Goal: Task Accomplishment & Management: Use online tool/utility

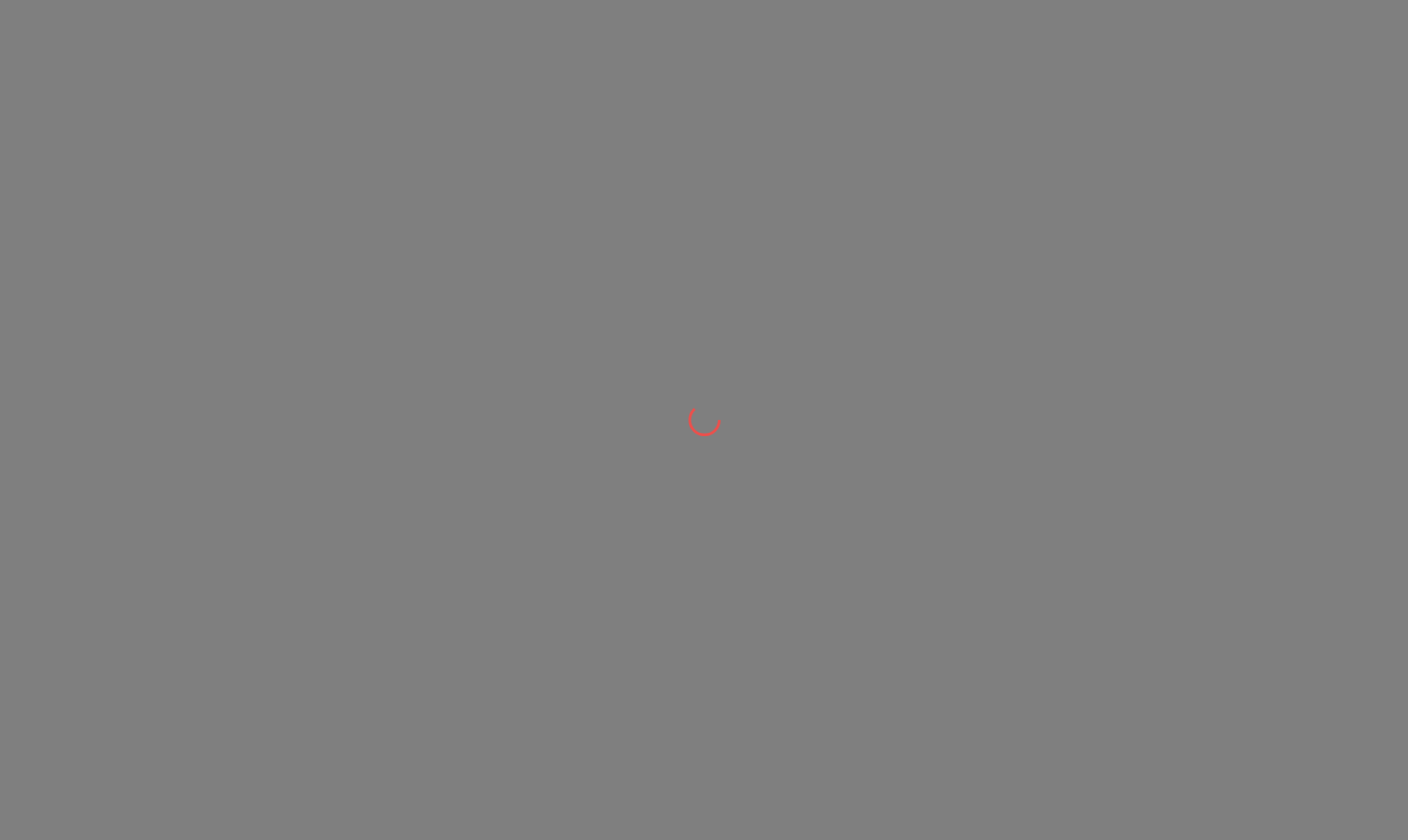
click at [681, 0] on div at bounding box center [704, 0] width 1408 height 0
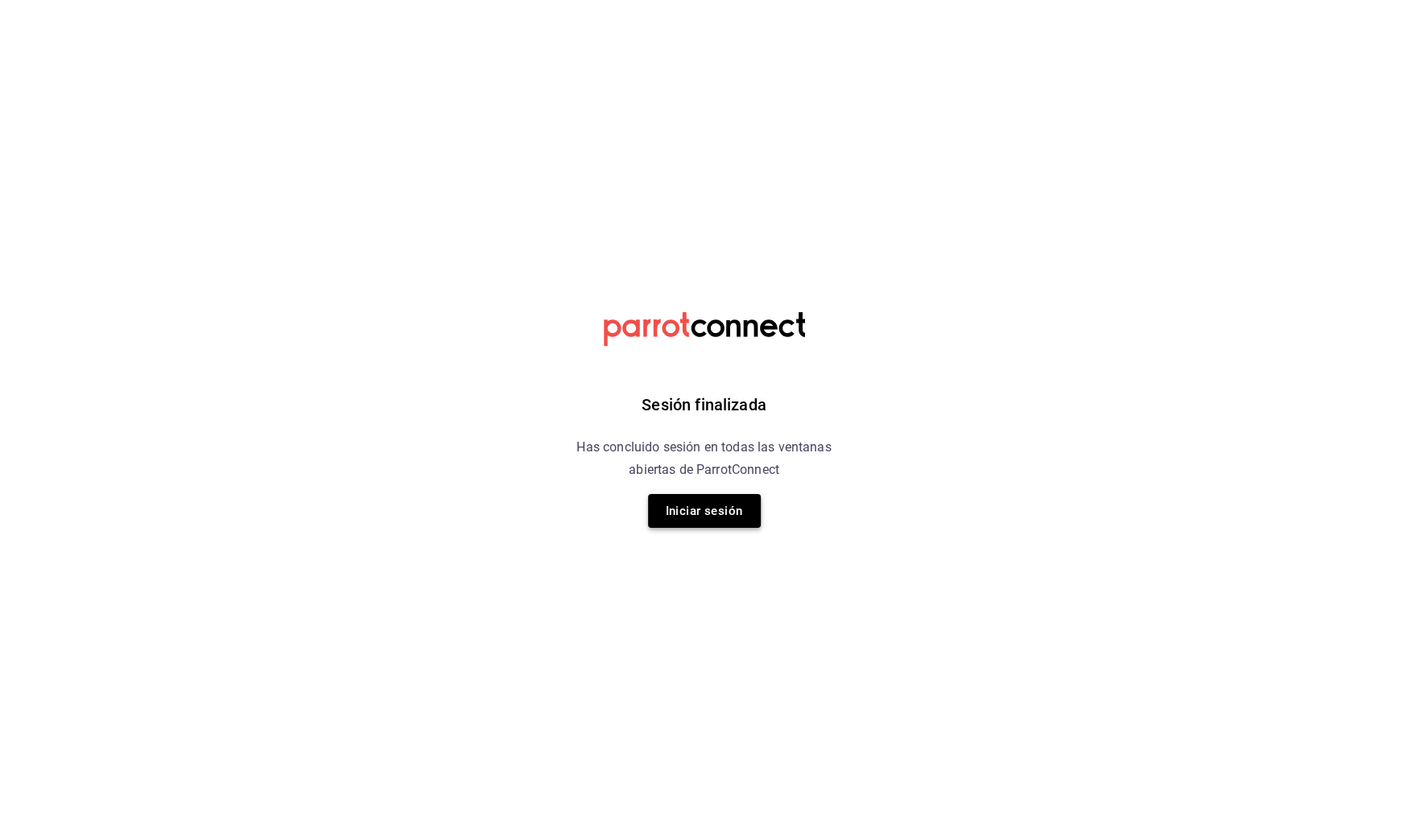
click at [717, 506] on button "Iniciar sesión" at bounding box center [704, 511] width 112 height 34
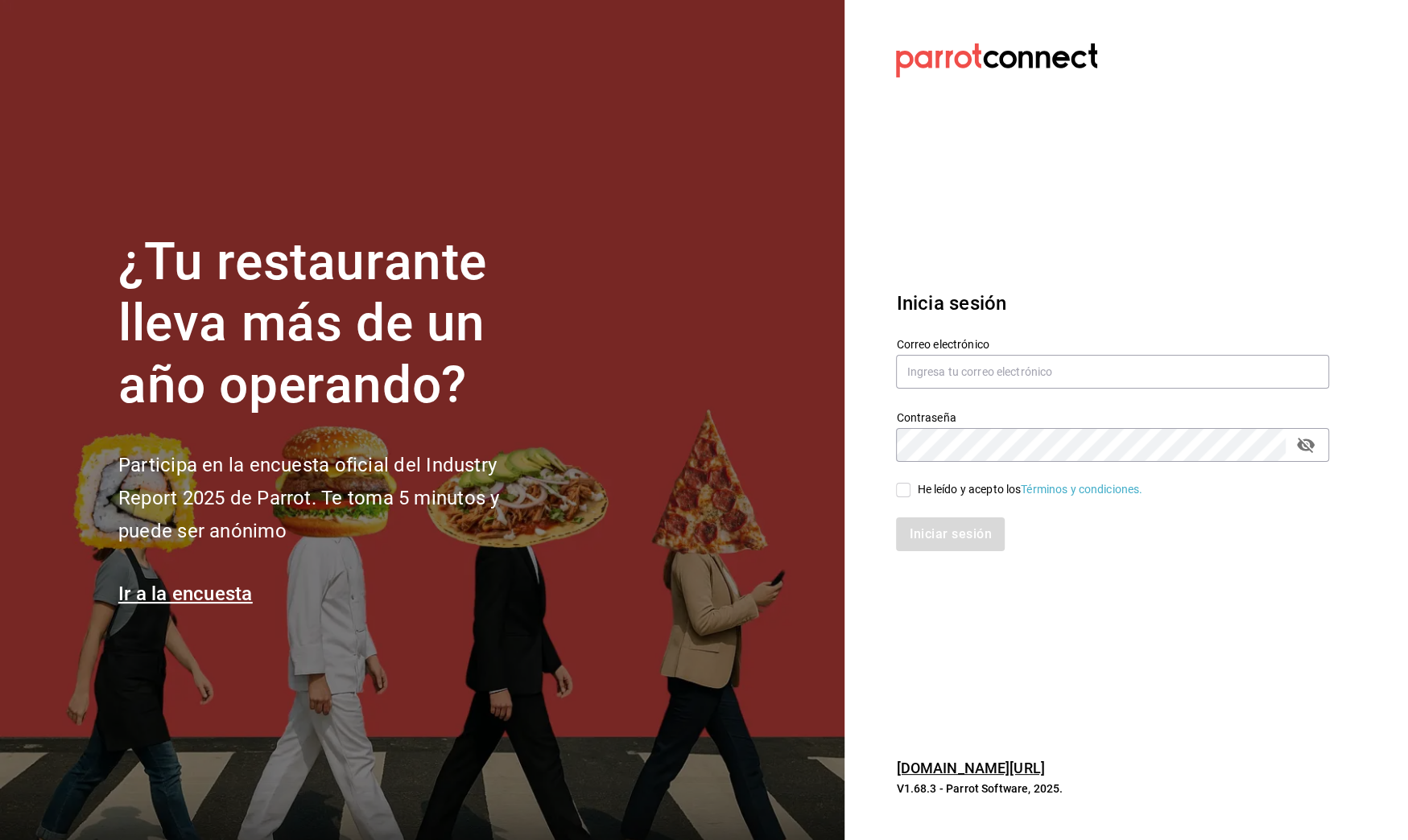
click at [900, 498] on div "Iniciar sesión" at bounding box center [1102, 525] width 452 height 53
click at [904, 493] on input "He leído y acepto los Términos y condiciones." at bounding box center [903, 490] width 14 height 14
checkbox input "true"
click at [926, 521] on button "Iniciar sesión" at bounding box center [951, 534] width 110 height 34
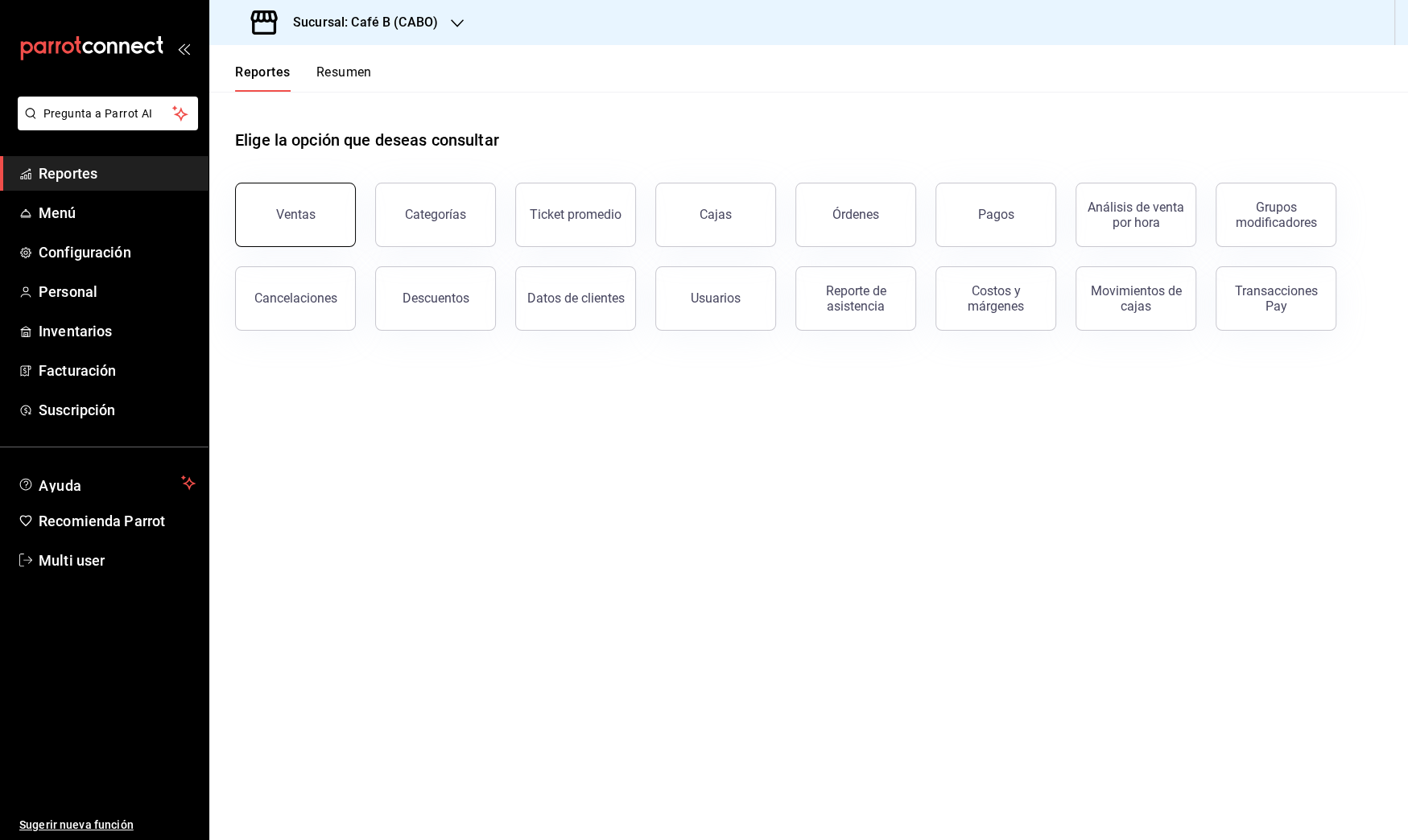
click at [314, 210] on button "Ventas" at bounding box center [296, 215] width 121 height 64
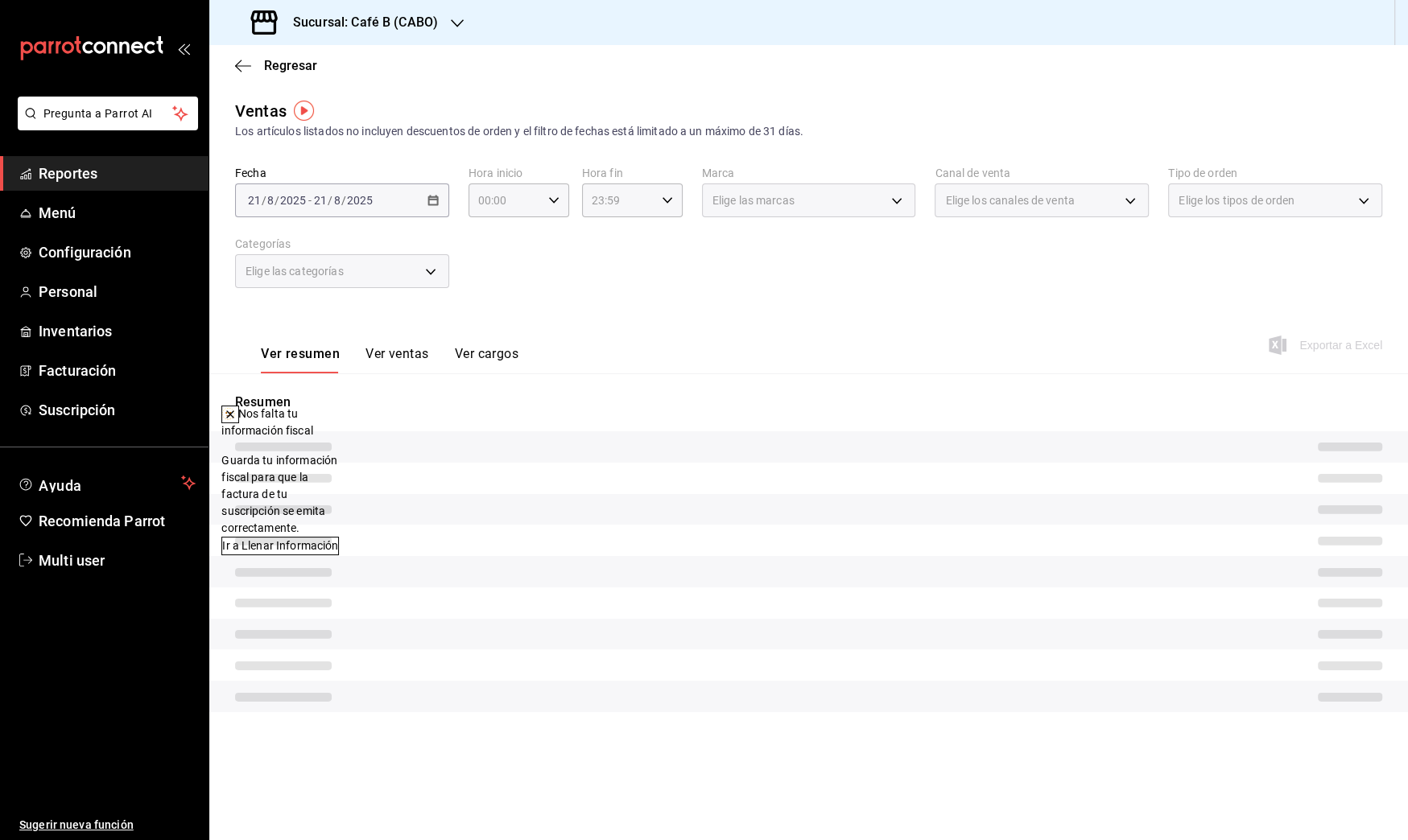
click at [412, 206] on div "[DATE] [DATE] - [DATE] [DATE]" at bounding box center [342, 200] width 214 height 34
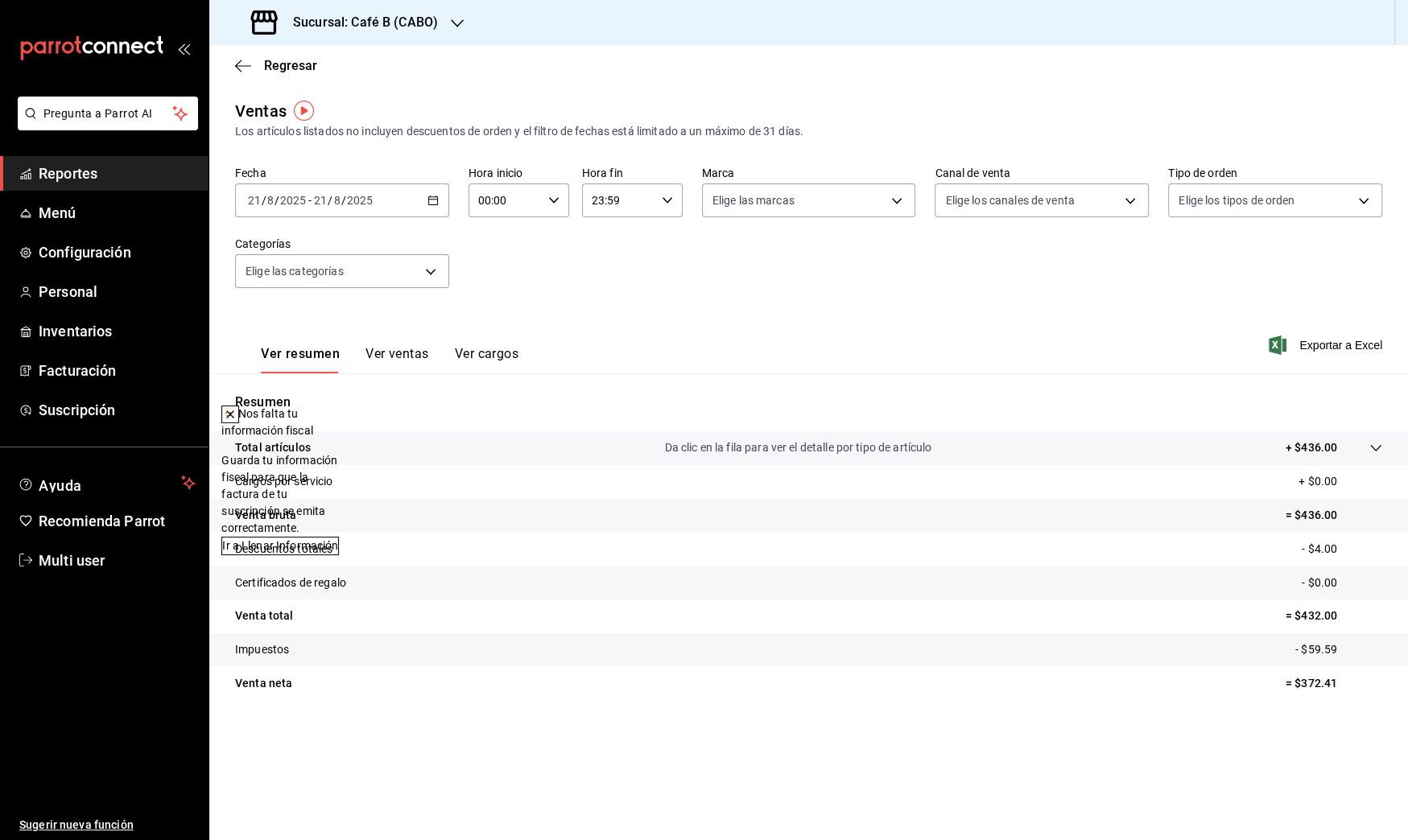
click at [424, 206] on div "[DATE] [DATE] - [DATE] [DATE]" at bounding box center [342, 200] width 214 height 34
click at [326, 397] on span "Rango de fechas" at bounding box center [311, 394] width 125 height 17
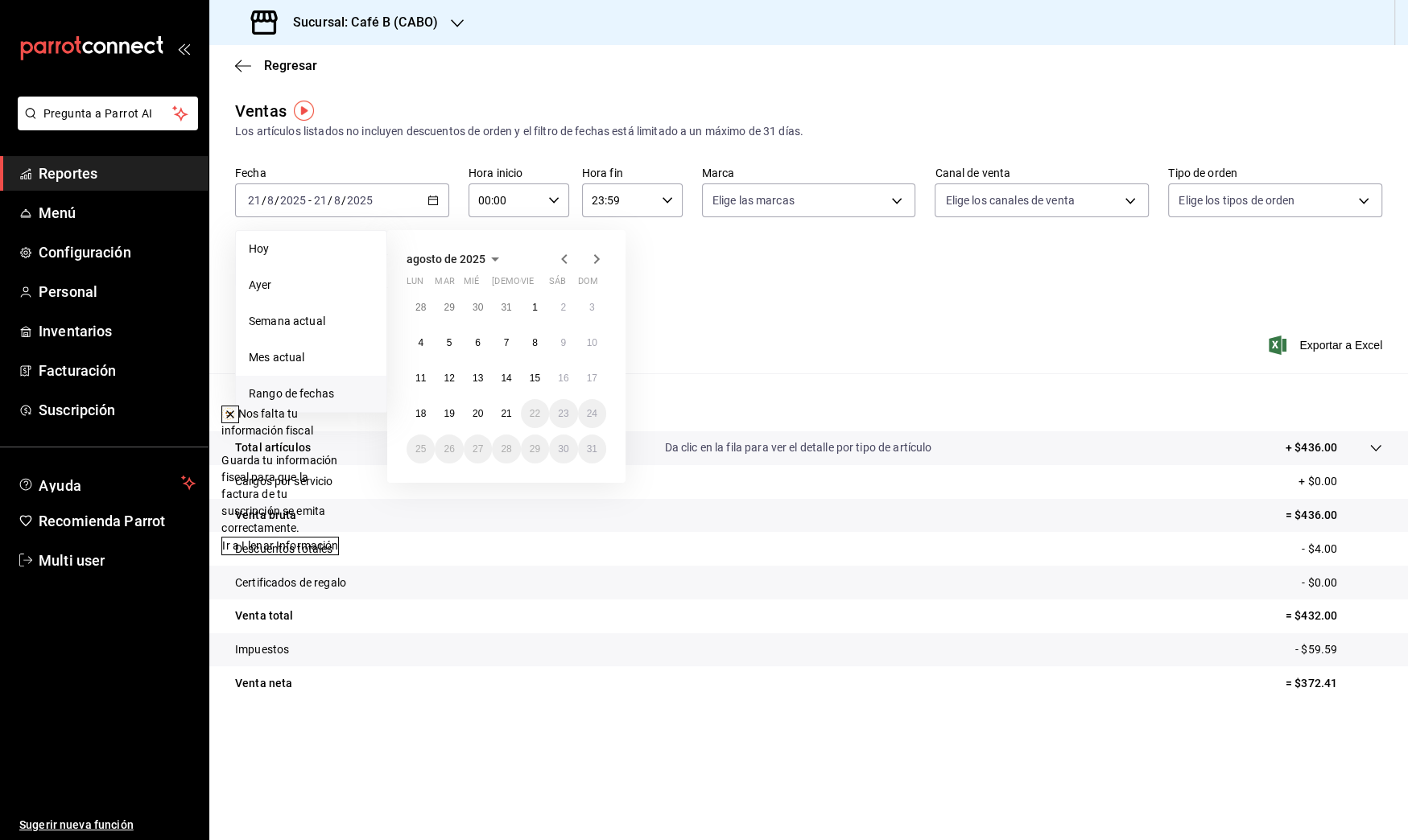
click at [233, 414] on icon at bounding box center [229, 414] width 7 height 7
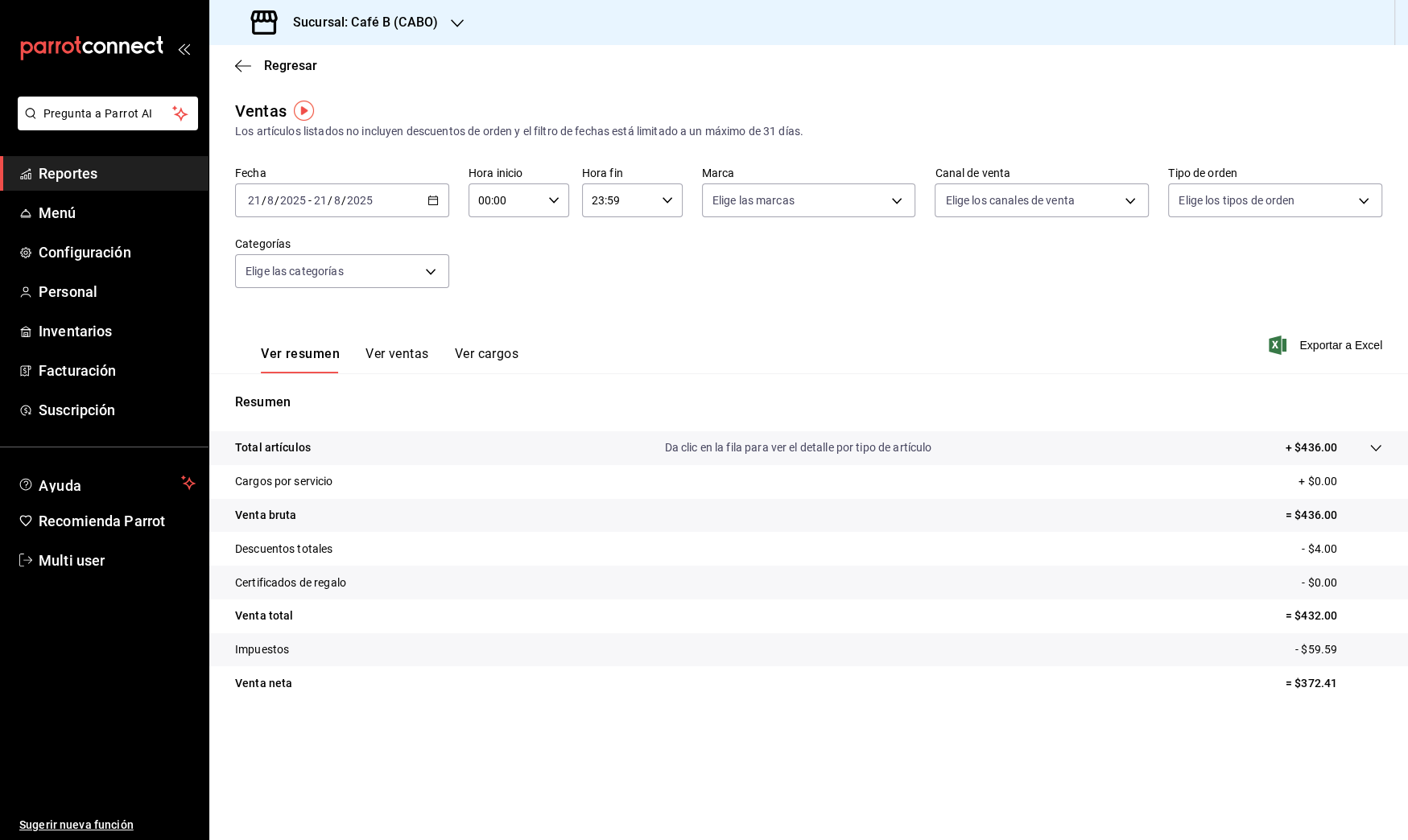
click at [431, 182] on div "Fecha [DATE] [DATE] - [DATE] [DATE]" at bounding box center [342, 192] width 214 height 52
click at [424, 202] on div "[DATE] [DATE] - [DATE] [DATE]" at bounding box center [342, 200] width 214 height 34
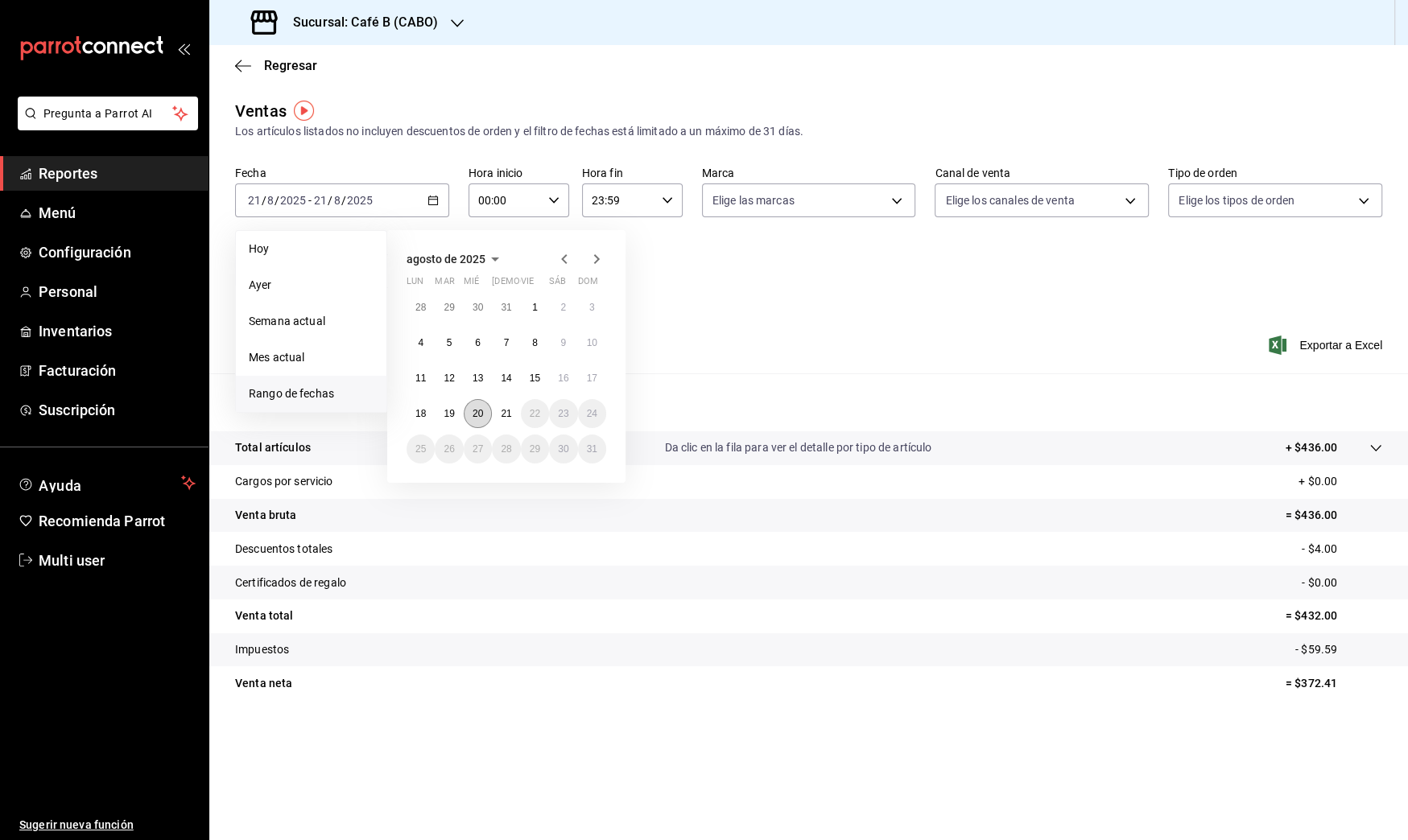
click at [483, 412] on abbr "20" at bounding box center [477, 413] width 10 height 11
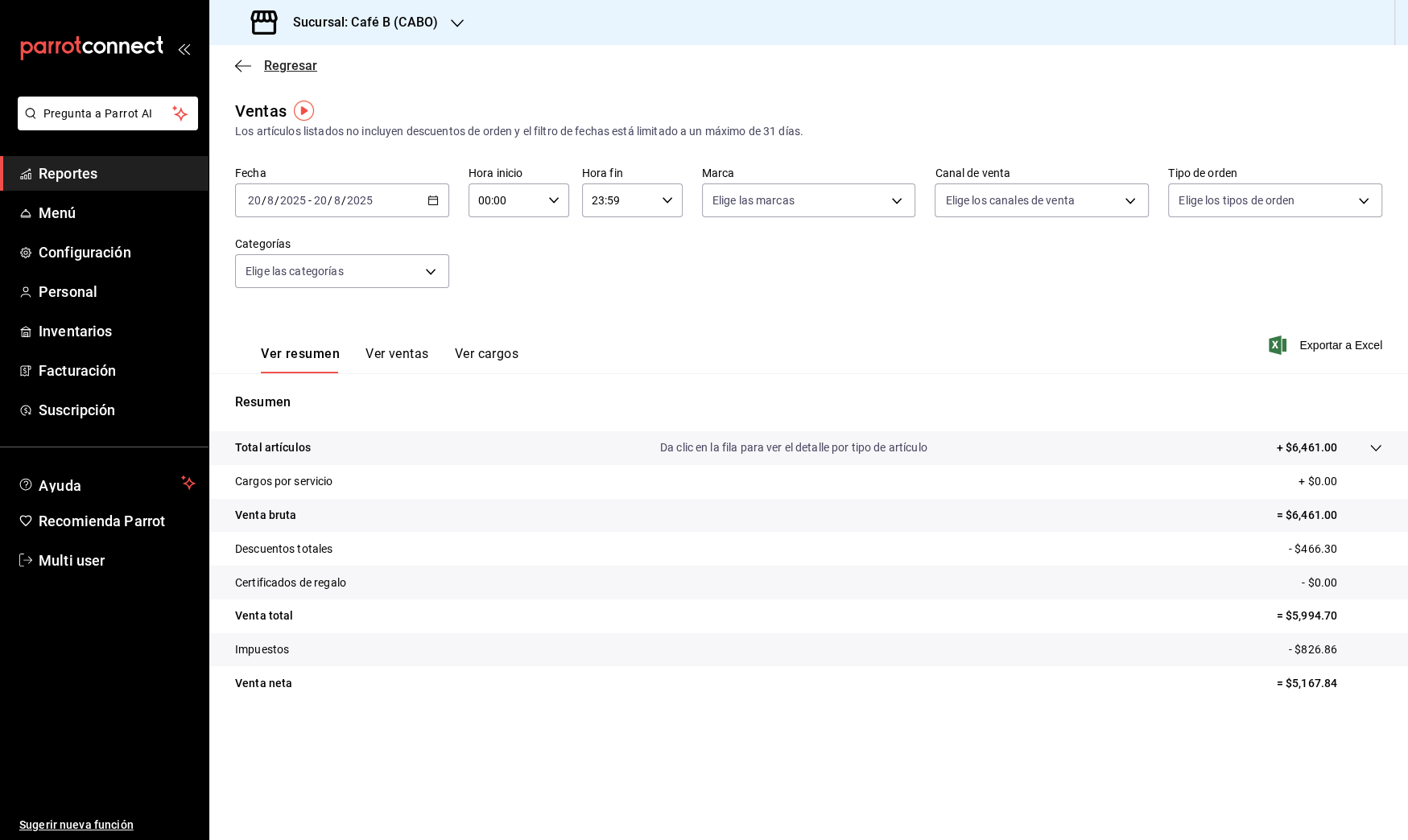
click at [236, 63] on icon "button" at bounding box center [243, 65] width 16 height 14
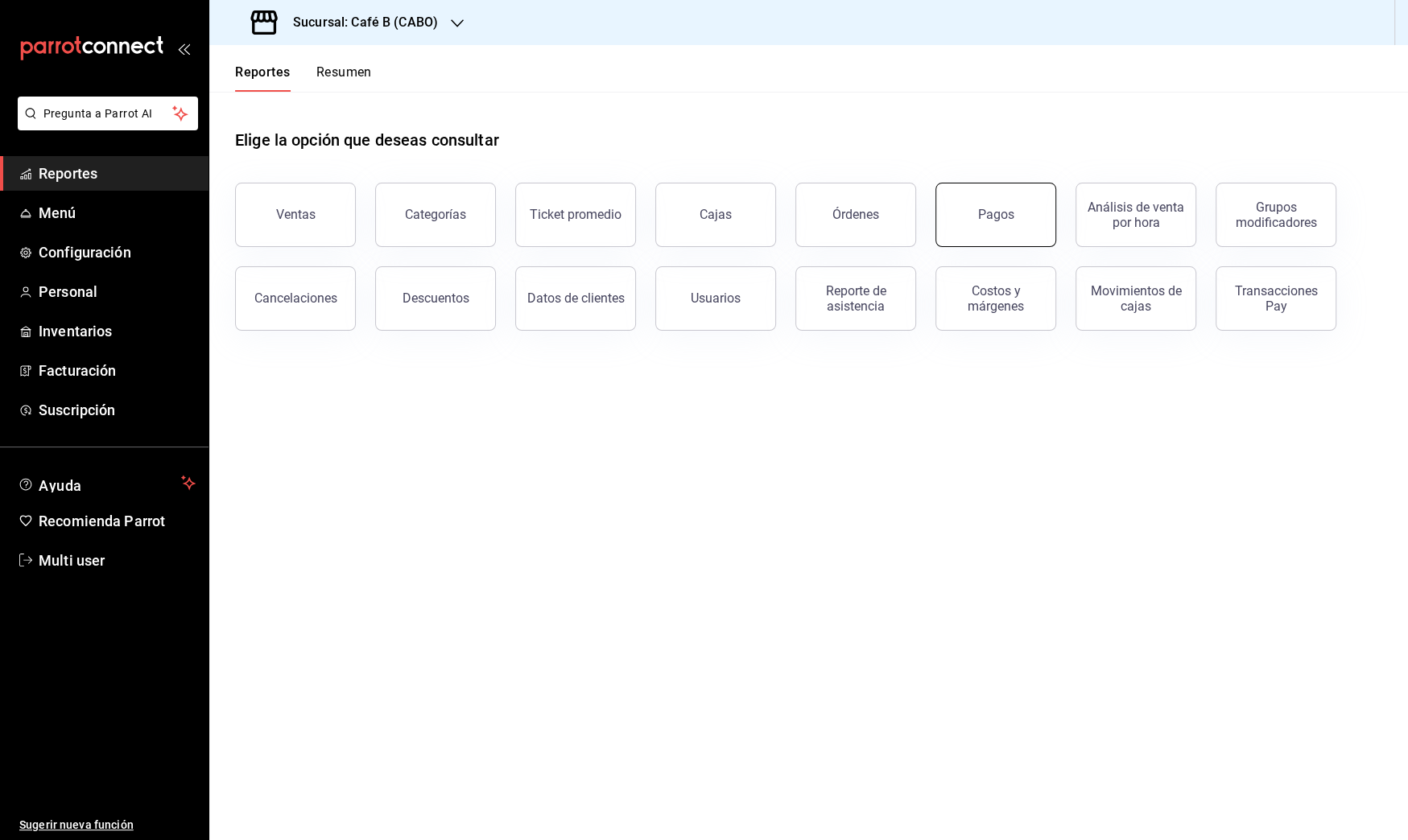
click at [1011, 222] on button "Pagos" at bounding box center [996, 215] width 121 height 64
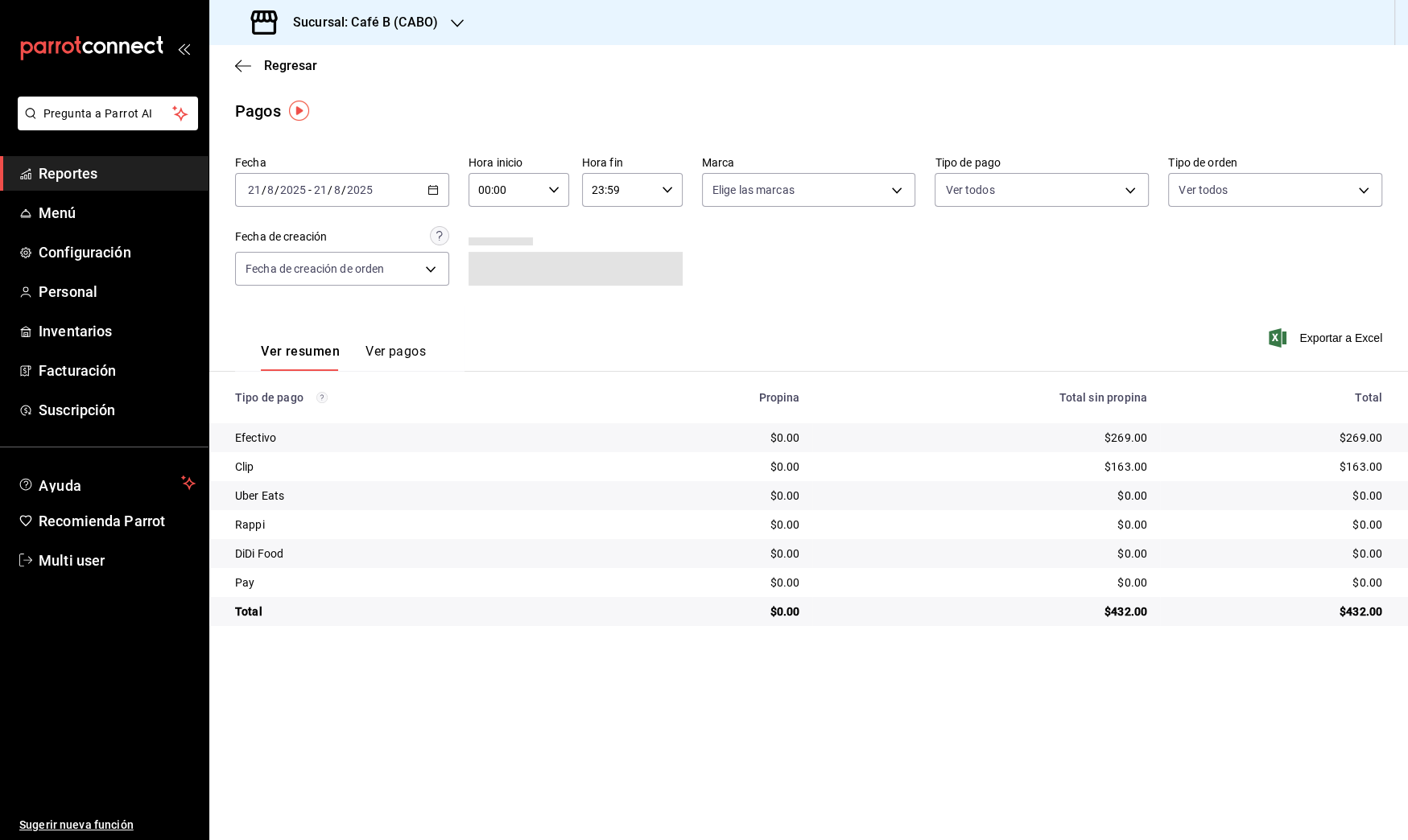
click at [390, 184] on div "[DATE] [DATE] - [DATE] [DATE]" at bounding box center [342, 190] width 214 height 34
click at [338, 408] on li "Rango de fechas" at bounding box center [311, 419] width 150 height 36
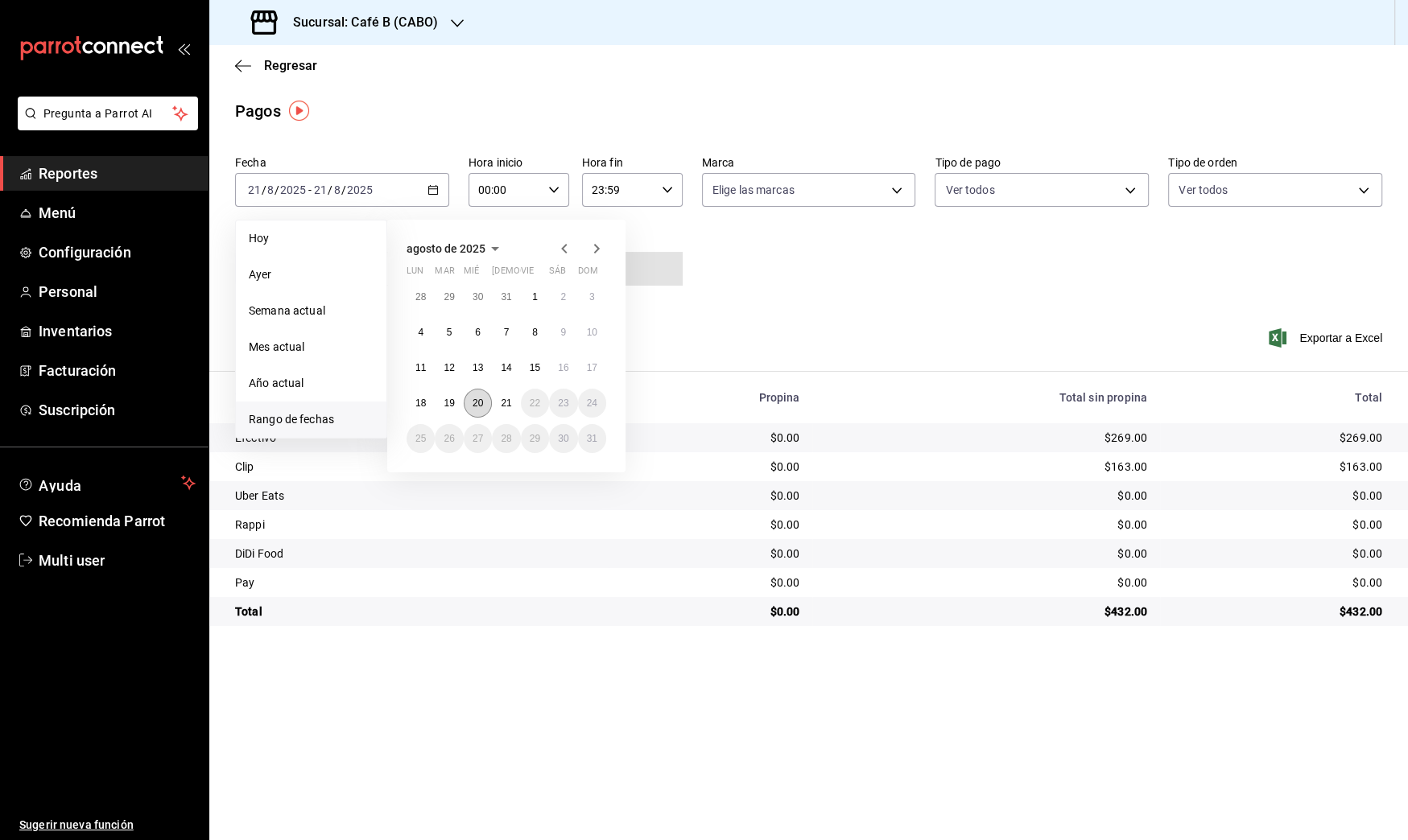
click at [480, 401] on abbr "20" at bounding box center [477, 403] width 10 height 11
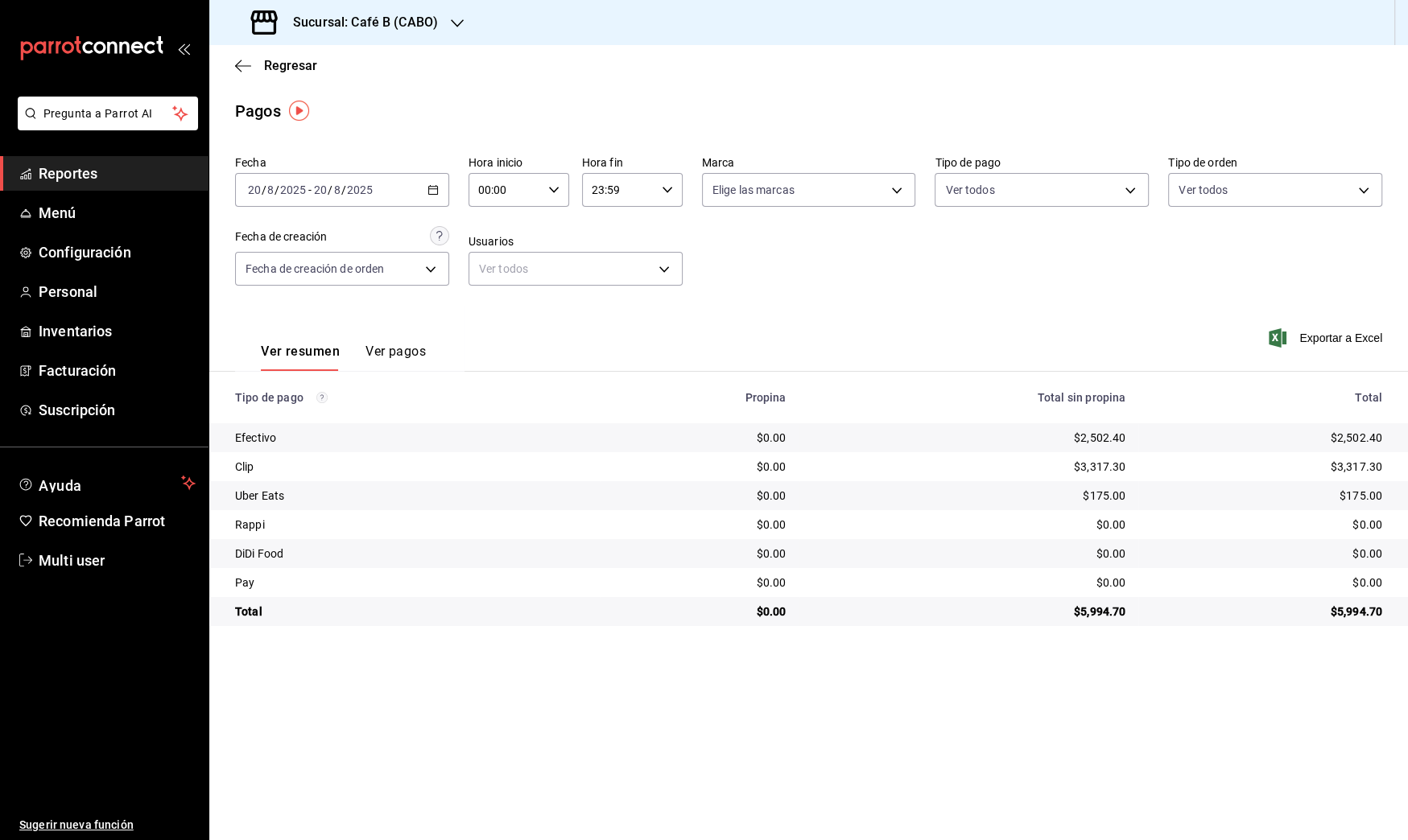
click at [422, 192] on div "[DATE] [DATE] - [DATE] [DATE]" at bounding box center [342, 190] width 214 height 34
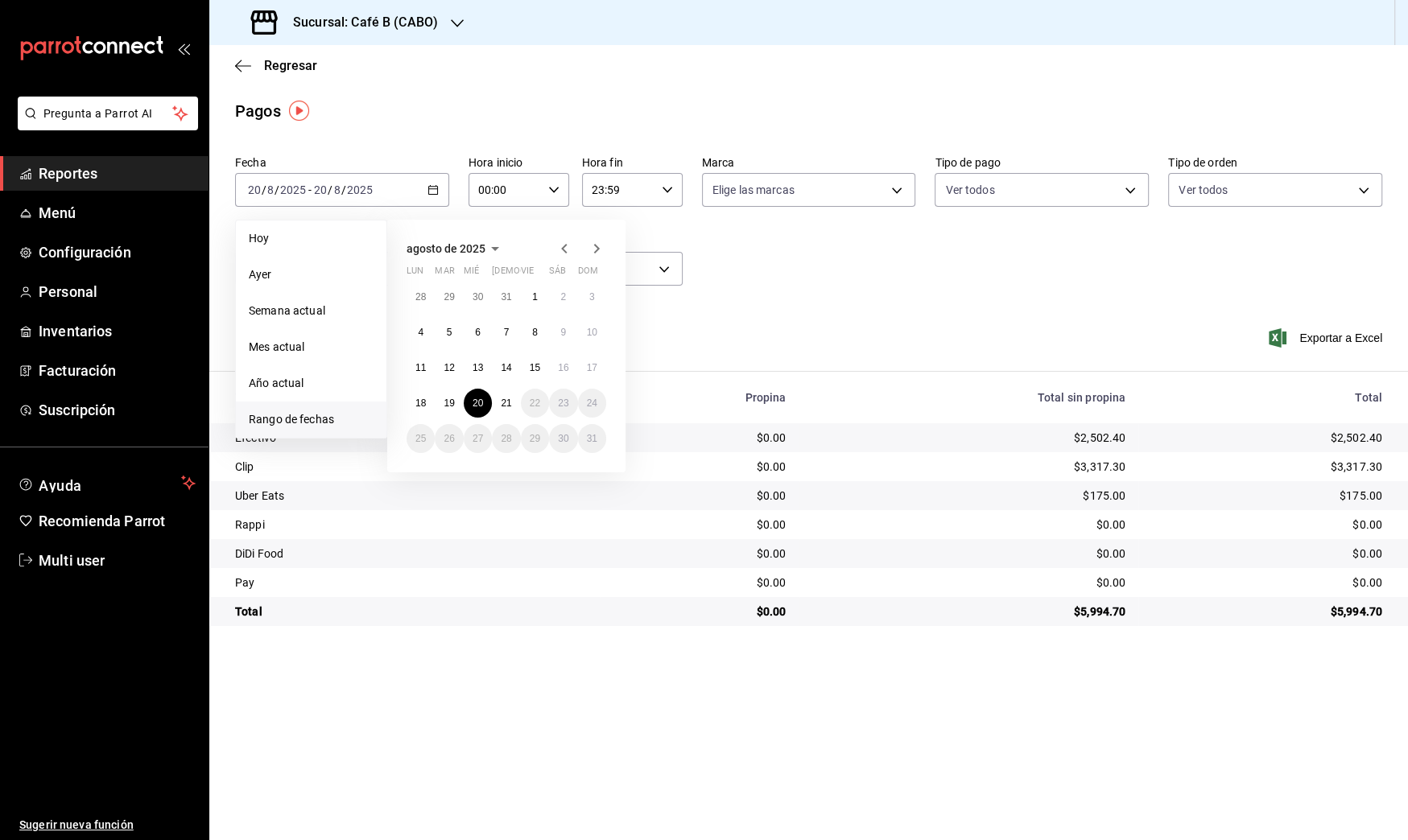
click at [500, 111] on div "Pagos" at bounding box center [808, 111] width 1198 height 25
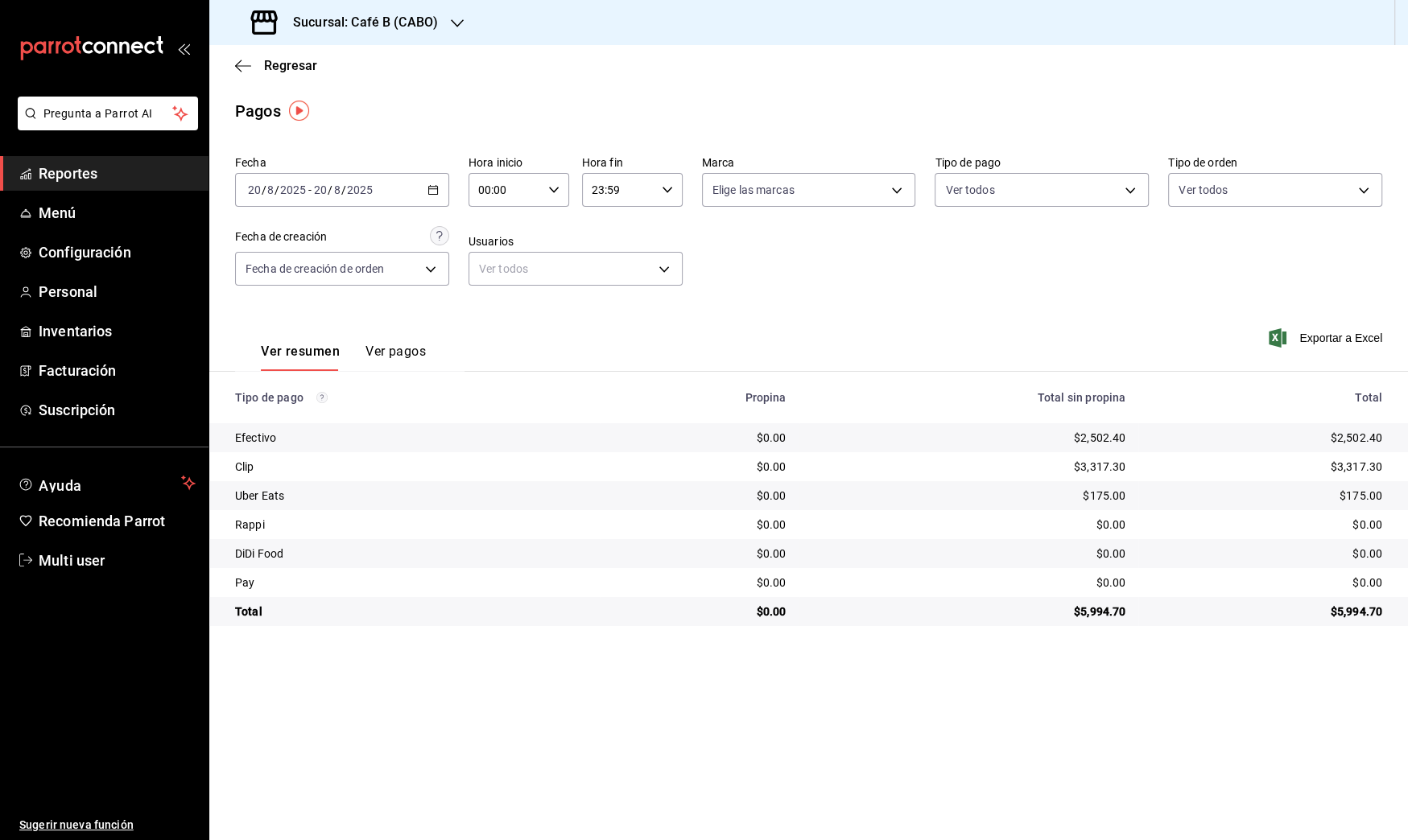
click at [441, 39] on div "Sucursal: Café B (CABO)" at bounding box center [346, 23] width 248 height 45
click at [410, 110] on div "Café B (CDMX)" at bounding box center [330, 106] width 215 height 17
